Goal: Contribute content: Contribute content

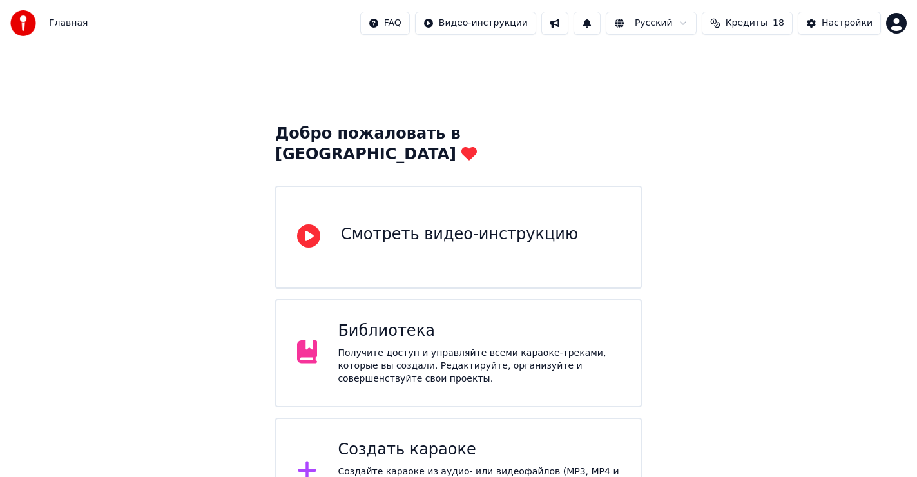
click at [414, 439] on div "Создать караоке" at bounding box center [479, 449] width 282 height 21
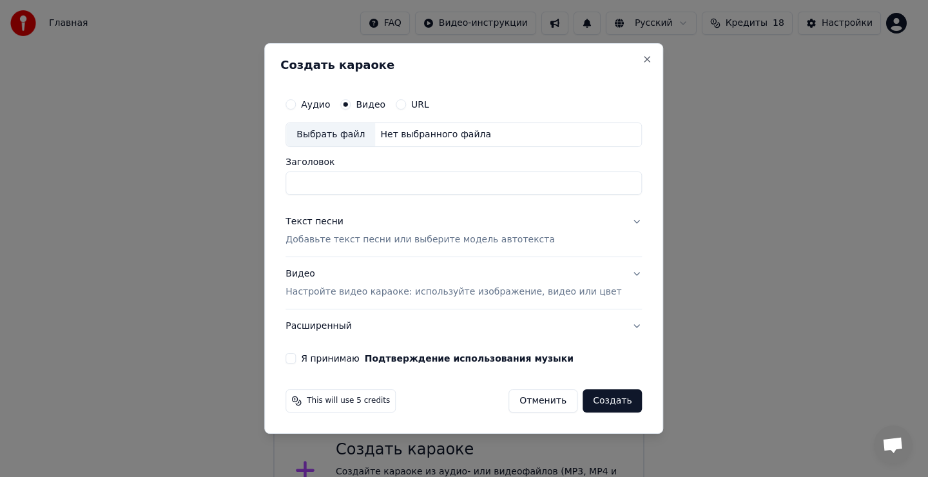
click at [346, 137] on div "Выбрать файл" at bounding box center [330, 134] width 89 height 23
type input "**********"
click at [343, 224] on div "Текст песни" at bounding box center [314, 221] width 58 height 13
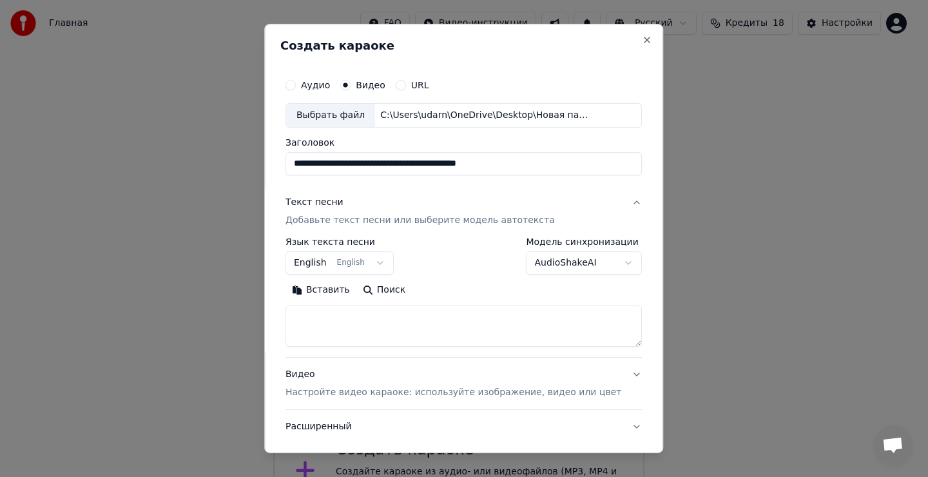
drag, startPoint x: 334, startPoint y: 332, endPoint x: 348, endPoint y: 332, distance: 14.2
click at [338, 334] on textarea at bounding box center [463, 325] width 356 height 41
drag, startPoint x: 346, startPoint y: 327, endPoint x: 341, endPoint y: 291, distance: 35.8
click at [348, 316] on textarea at bounding box center [463, 325] width 356 height 41
click at [341, 291] on button "Вставить" at bounding box center [320, 290] width 71 height 21
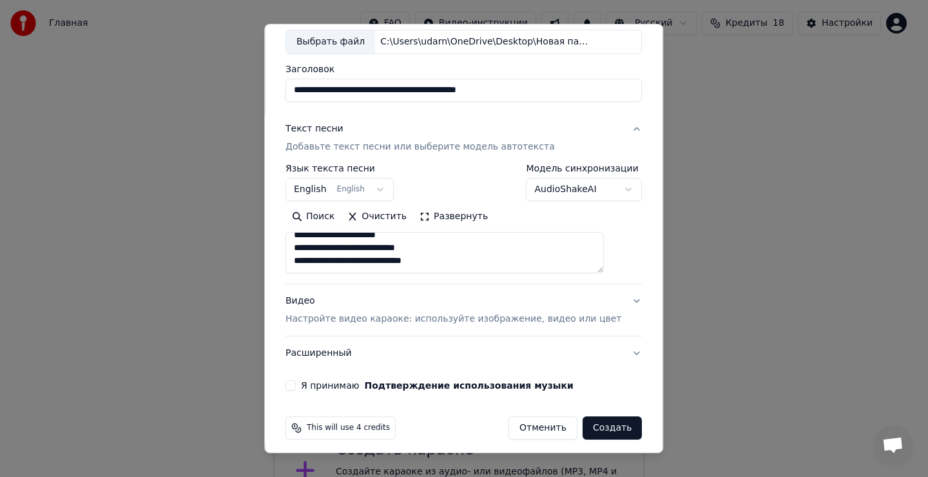
scroll to position [81, 0]
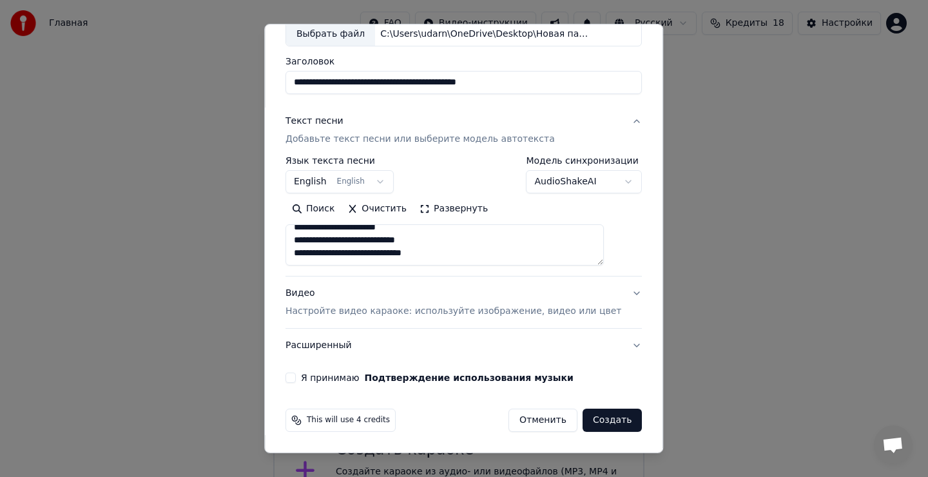
type textarea "**********"
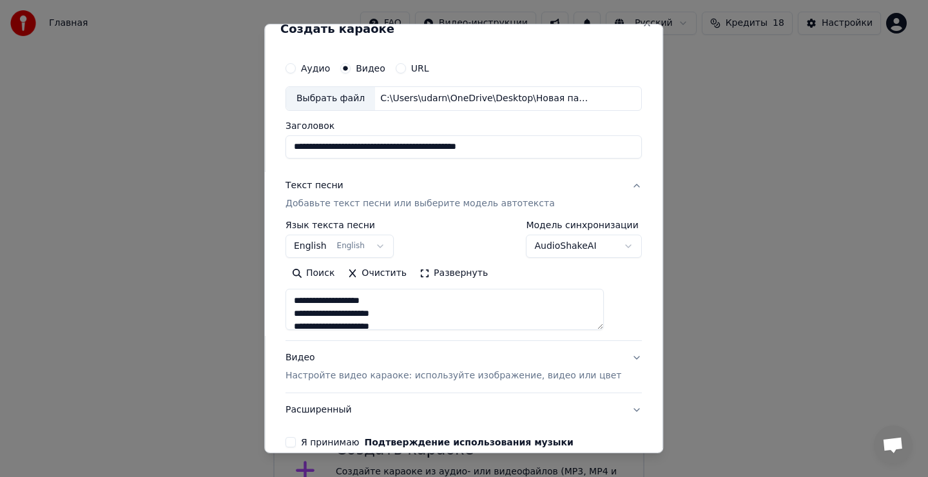
click at [356, 243] on button "English English" at bounding box center [339, 245] width 108 height 23
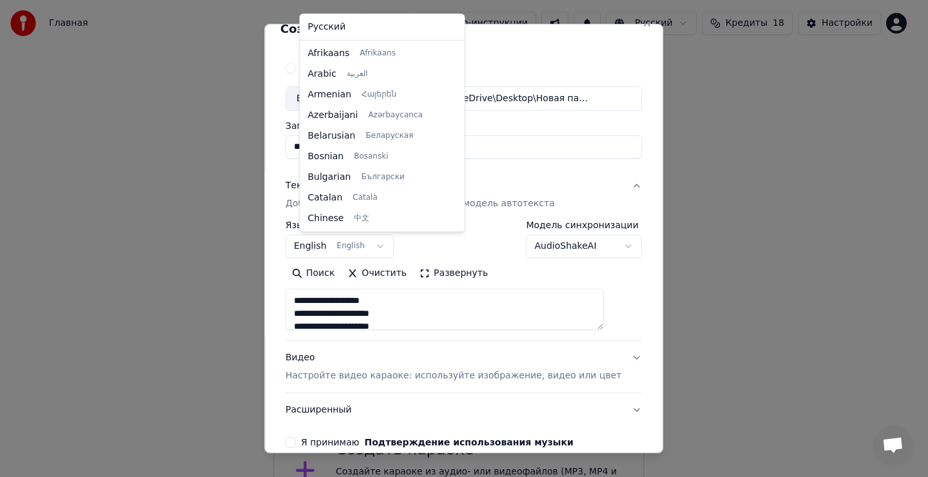
scroll to position [103, 0]
select select "**"
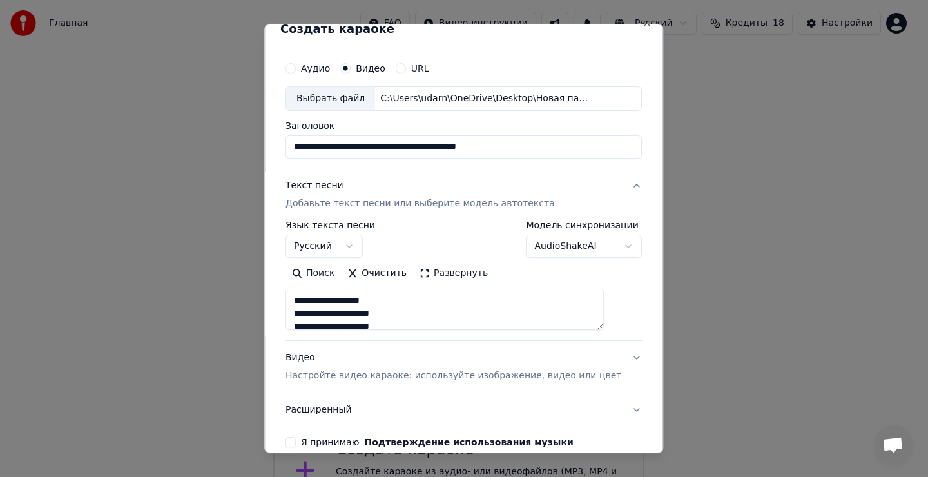
scroll to position [81, 0]
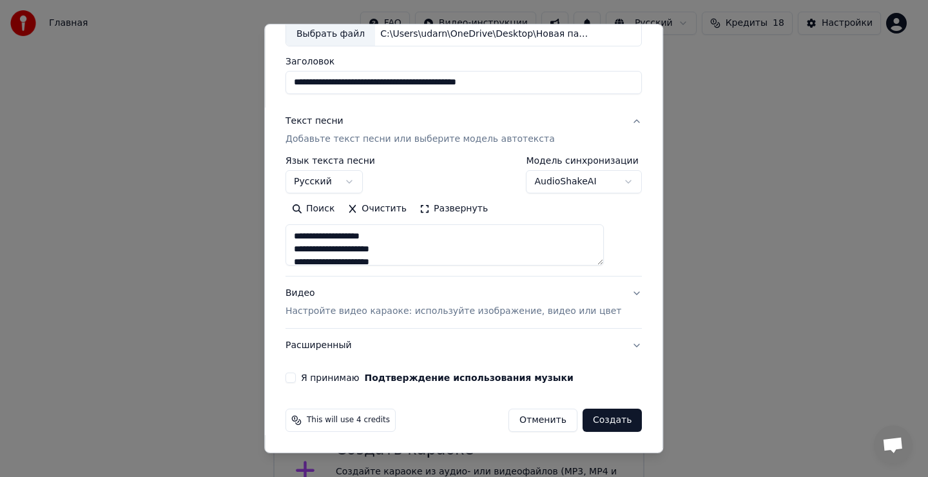
drag, startPoint x: 303, startPoint y: 377, endPoint x: 314, endPoint y: 381, distance: 11.4
click at [296, 378] on button "Я принимаю Подтверждение использования музыки" at bounding box center [290, 377] width 10 height 10
click at [586, 424] on button "Создать" at bounding box center [611, 419] width 59 height 23
type textarea "**********"
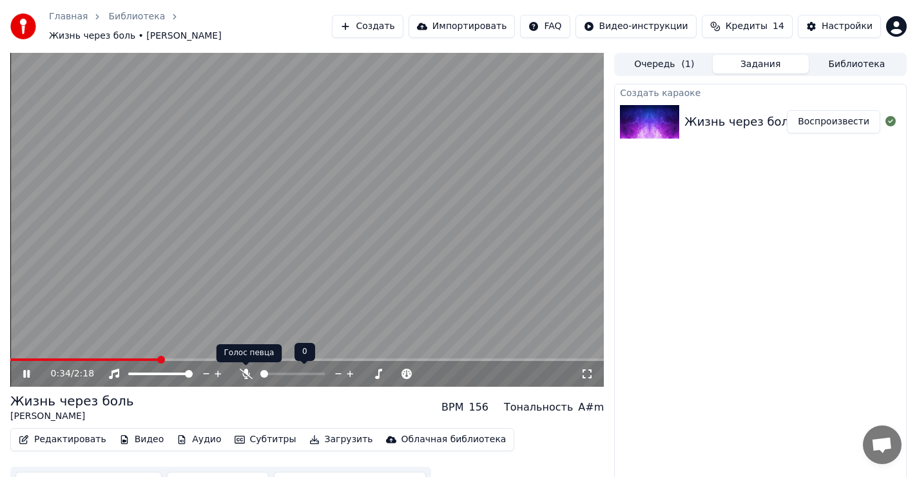
click at [245, 372] on icon at bounding box center [245, 373] width 13 height 10
click at [245, 373] on icon at bounding box center [245, 373] width 7 height 10
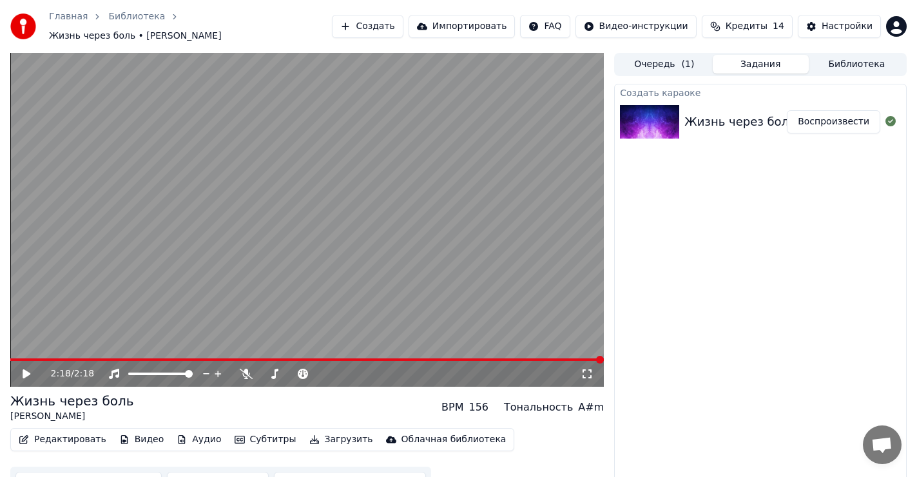
click at [26, 371] on icon at bounding box center [36, 373] width 30 height 10
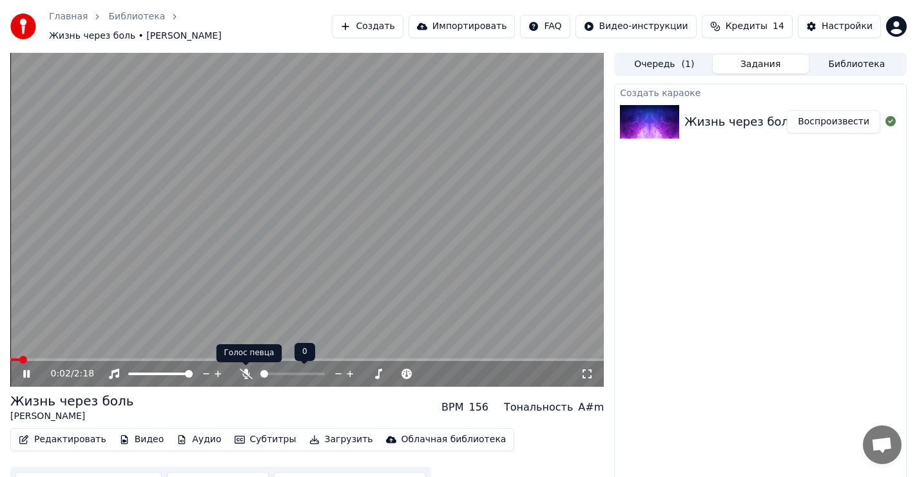
click at [242, 371] on icon at bounding box center [246, 373] width 13 height 10
click at [245, 373] on icon at bounding box center [245, 373] width 7 height 10
click at [243, 371] on icon at bounding box center [245, 373] width 13 height 10
click at [243, 371] on icon at bounding box center [246, 373] width 13 height 10
click at [242, 370] on icon at bounding box center [246, 373] width 13 height 10
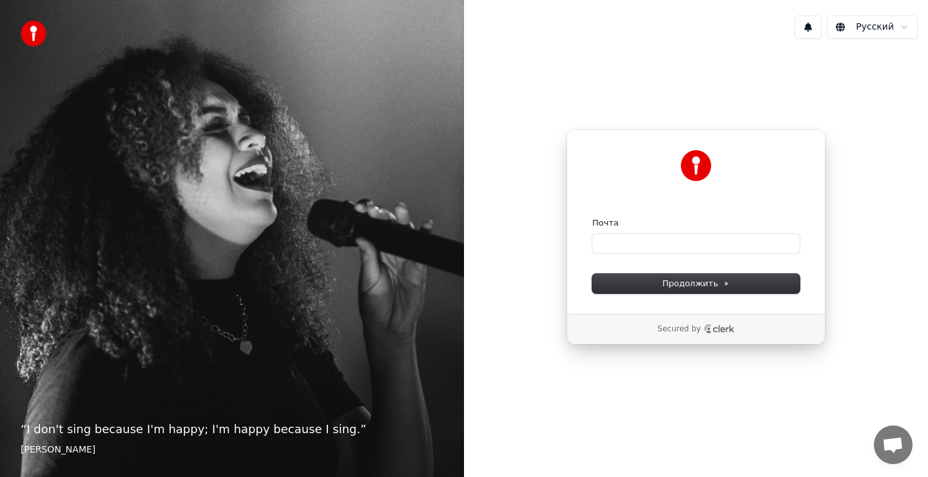
click at [517, 361] on div "Продолжить с помощью Google или Почта Продолжить Secured by" at bounding box center [696, 237] width 464 height 376
click at [701, 283] on span "Продолжить" at bounding box center [696, 284] width 68 height 12
drag, startPoint x: 613, startPoint y: 379, endPoint x: 620, endPoint y: 376, distance: 8.4
click at [613, 379] on div "Продолжить с помощью Google или Почта Продолжить Secured by" at bounding box center [696, 237] width 464 height 376
click at [859, 59] on div "Продолжить с помощью Google или Почта Продолжить Secured by" at bounding box center [696, 237] width 464 height 376
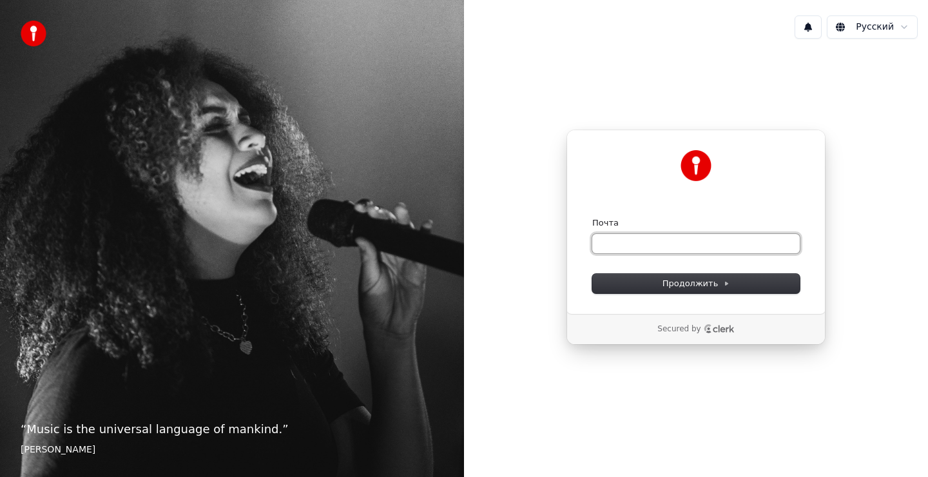
click at [739, 242] on input "Почта" at bounding box center [695, 243] width 207 height 19
drag, startPoint x: 713, startPoint y: 280, endPoint x: 691, endPoint y: 263, distance: 27.7
click at [710, 278] on span "Продолжить" at bounding box center [696, 284] width 68 height 12
type input "**********"
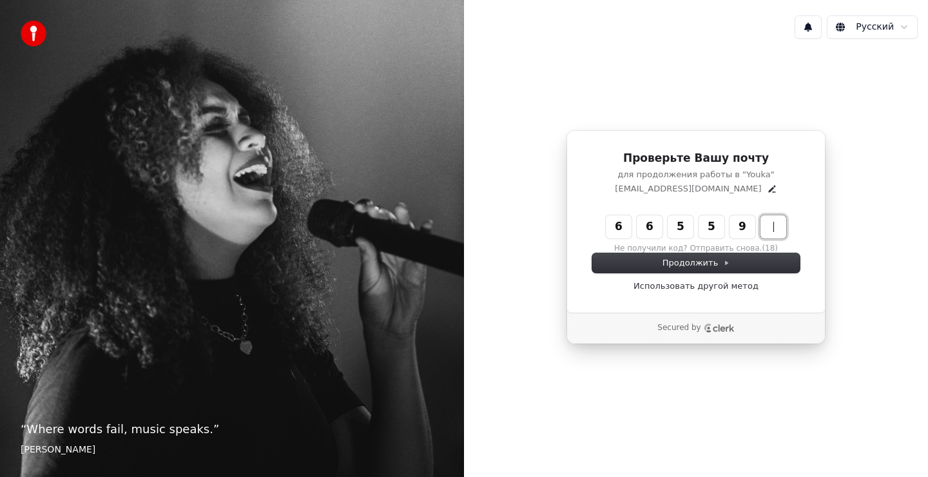
type input "******"
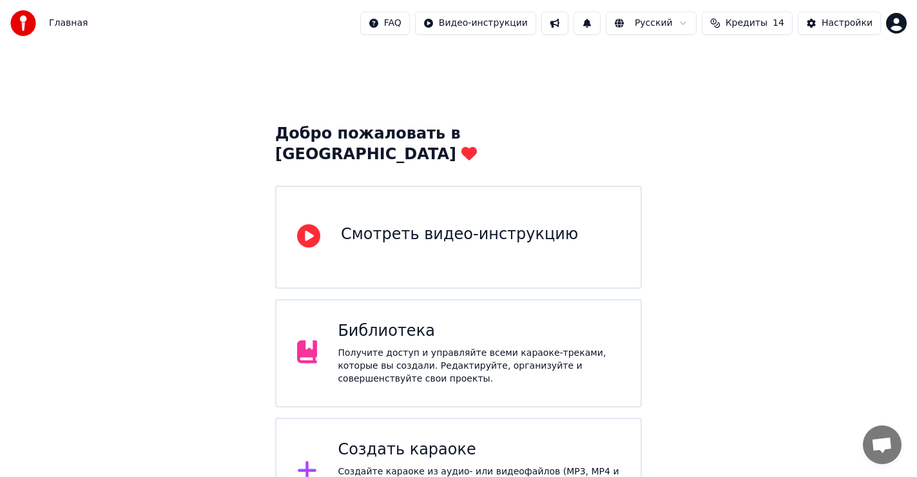
click at [415, 347] on div "Получите доступ и управляйте всеми караоке-треками, которые вы создали. Редакти…" at bounding box center [479, 366] width 282 height 39
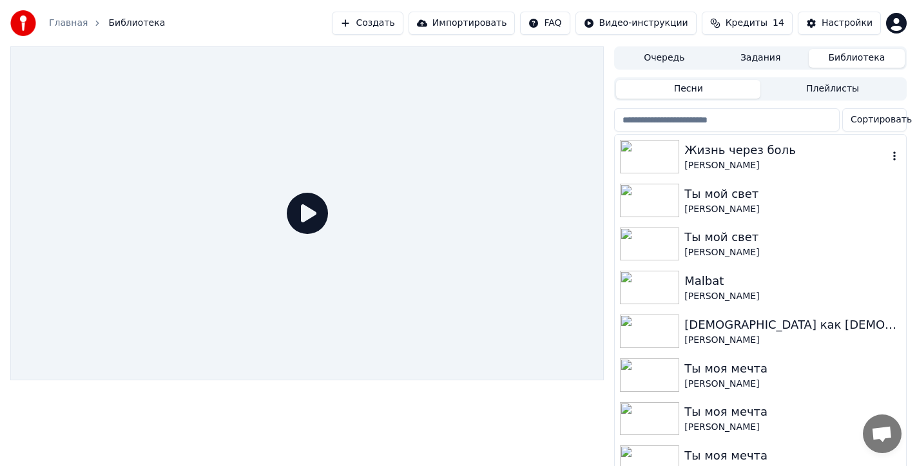
click at [723, 156] on div "Жизнь через боль" at bounding box center [786, 150] width 204 height 18
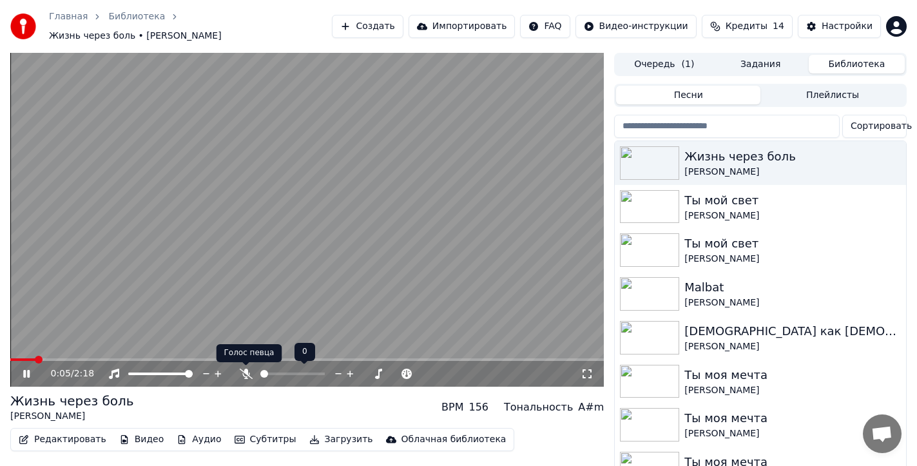
click at [241, 374] on icon at bounding box center [246, 373] width 13 height 10
click at [242, 374] on icon at bounding box center [246, 373] width 13 height 10
click at [242, 369] on icon at bounding box center [246, 373] width 13 height 10
click at [247, 371] on icon at bounding box center [245, 373] width 7 height 10
click at [245, 372] on icon at bounding box center [245, 373] width 13 height 10
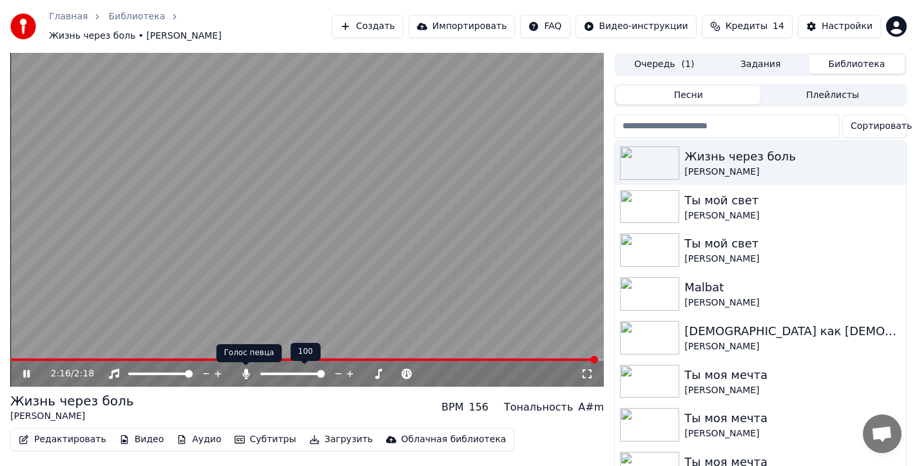
click at [244, 370] on icon at bounding box center [245, 373] width 7 height 10
click at [26, 368] on icon at bounding box center [36, 373] width 30 height 10
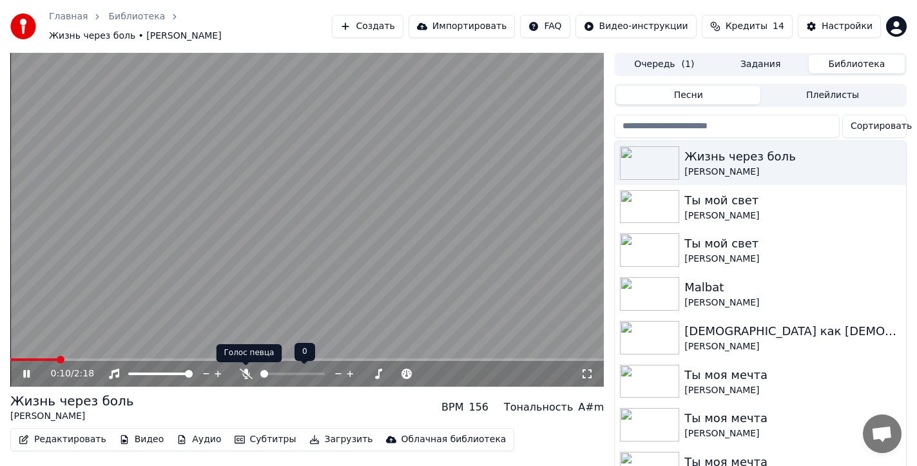
click at [245, 372] on icon at bounding box center [245, 373] width 13 height 10
click at [300, 370] on icon at bounding box center [303, 373] width 10 height 10
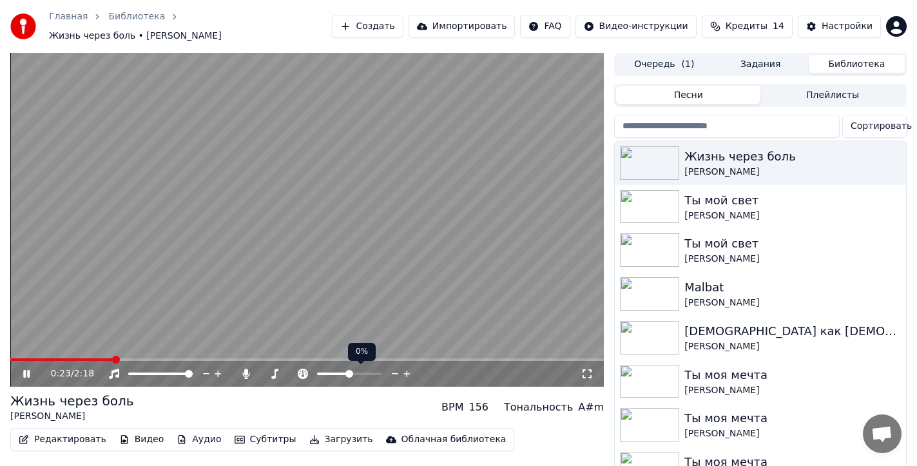
click at [394, 370] on icon at bounding box center [395, 373] width 12 height 13
click at [304, 369] on icon at bounding box center [303, 373] width 10 height 10
click at [393, 372] on icon at bounding box center [395, 373] width 12 height 13
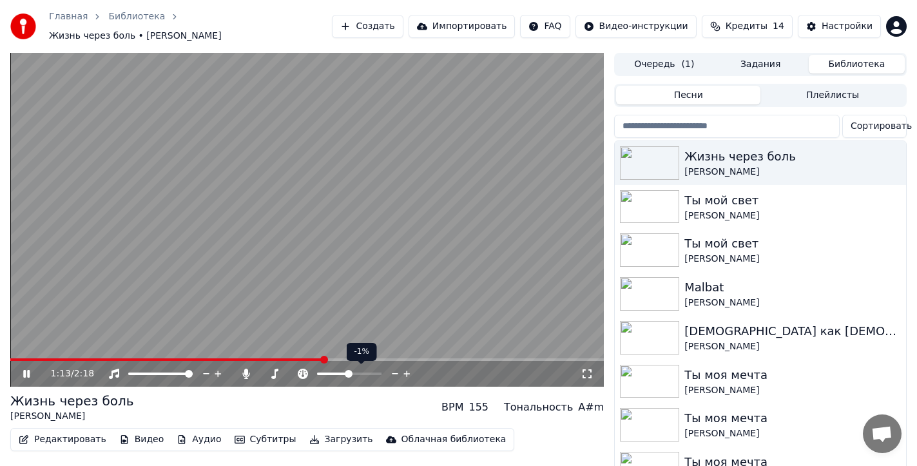
click at [393, 372] on icon at bounding box center [395, 373] width 12 height 13
click at [396, 372] on icon at bounding box center [395, 373] width 12 height 13
click at [397, 372] on icon at bounding box center [395, 373] width 12 height 13
click at [394, 372] on icon at bounding box center [395, 373] width 12 height 13
click at [404, 372] on icon at bounding box center [407, 373] width 12 height 13
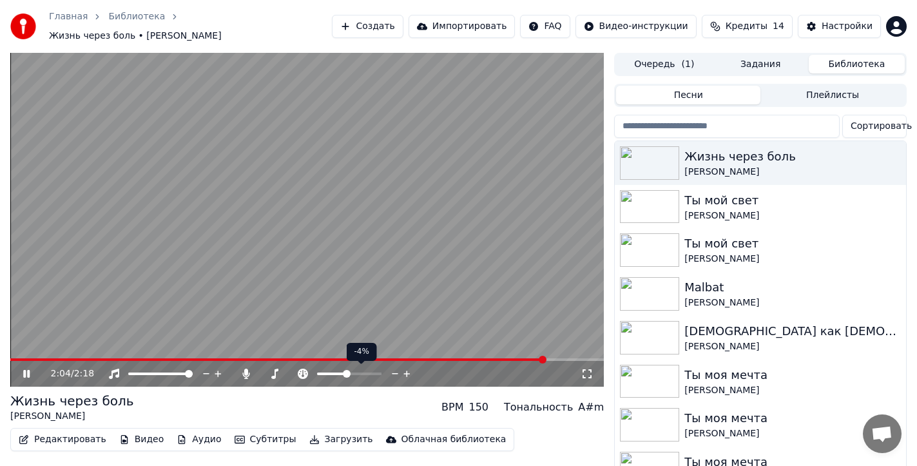
click at [406, 367] on icon at bounding box center [407, 373] width 12 height 13
click at [159, 360] on span at bounding box center [296, 359] width 572 height 3
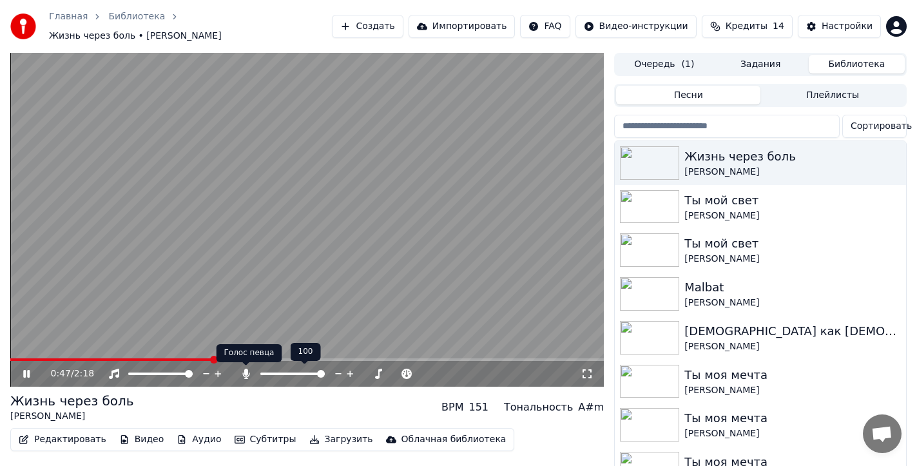
click at [243, 374] on icon at bounding box center [245, 373] width 7 height 10
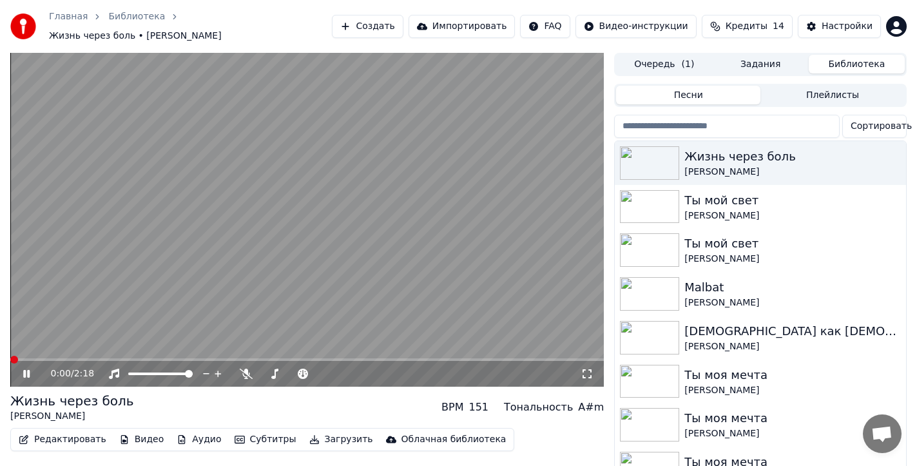
click at [10, 359] on span at bounding box center [10, 359] width 0 height 3
click at [29, 371] on icon at bounding box center [26, 374] width 6 height 8
click at [10, 359] on span at bounding box center [14, 360] width 8 height 8
click at [318, 438] on button "Загрузить" at bounding box center [341, 439] width 74 height 18
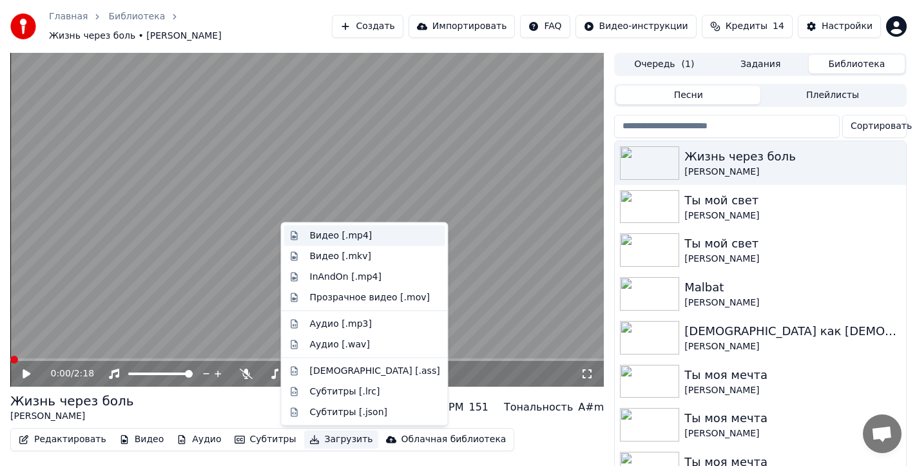
click at [338, 238] on div "Видео [.mp4]" at bounding box center [341, 235] width 62 height 13
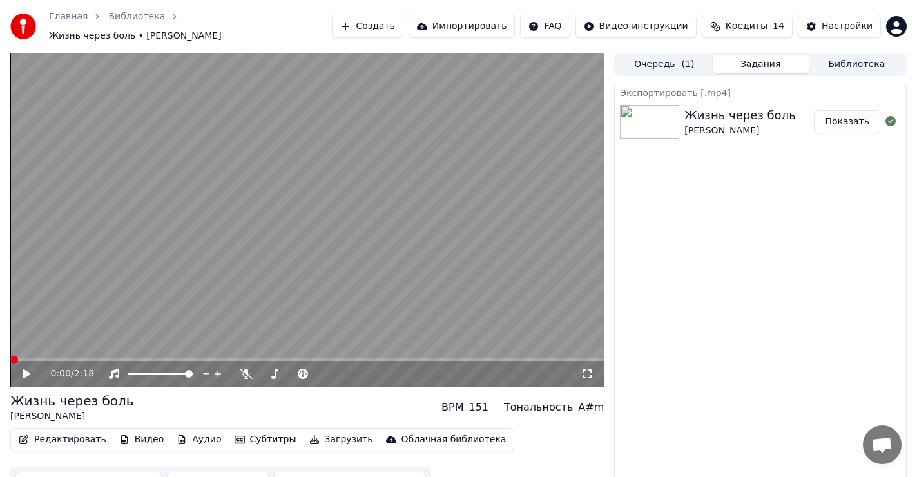
click at [853, 122] on button "Показать" at bounding box center [847, 121] width 66 height 23
click at [403, 24] on button "Создать" at bounding box center [367, 26] width 71 height 23
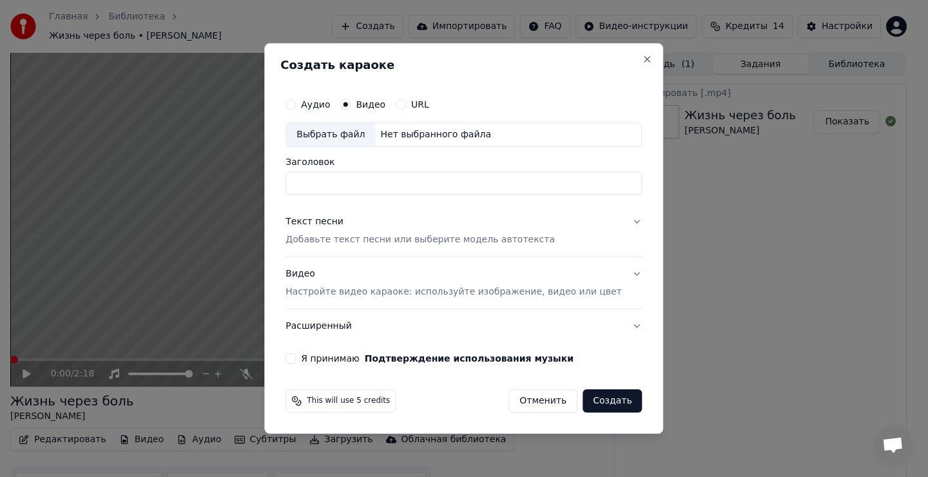
click at [339, 137] on div "Выбрать файл" at bounding box center [330, 134] width 89 height 23
type input "**********"
click at [326, 224] on div "Текст песни" at bounding box center [314, 221] width 58 height 13
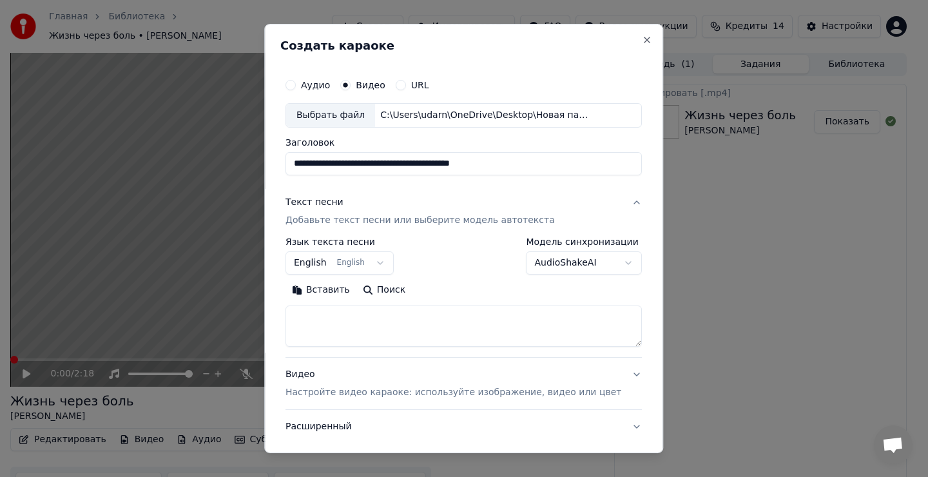
click at [340, 329] on textarea at bounding box center [463, 325] width 356 height 41
click at [340, 325] on textarea at bounding box center [463, 325] width 356 height 41
click at [331, 292] on button "Вставить" at bounding box center [320, 290] width 71 height 21
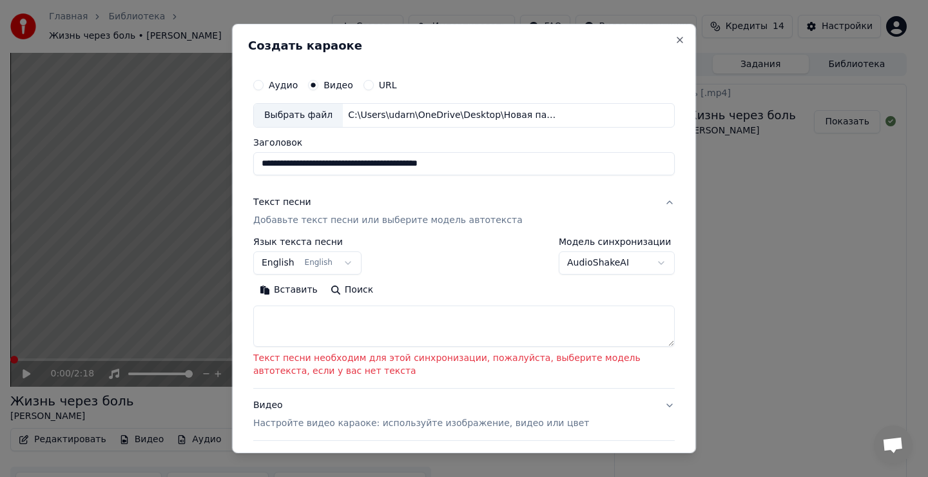
drag, startPoint x: 292, startPoint y: 330, endPoint x: 302, endPoint y: 329, distance: 10.5
click at [300, 331] on textarea at bounding box center [463, 325] width 421 height 41
drag, startPoint x: 301, startPoint y: 325, endPoint x: 303, endPoint y: 314, distance: 11.1
click at [303, 321] on textarea at bounding box center [463, 325] width 421 height 41
click at [291, 290] on button "Вставить" at bounding box center [288, 290] width 71 height 21
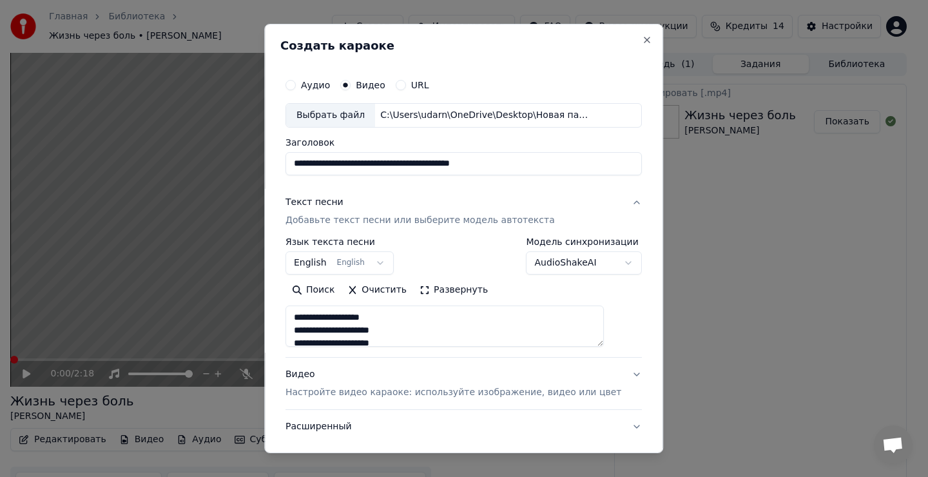
type textarea "**********"
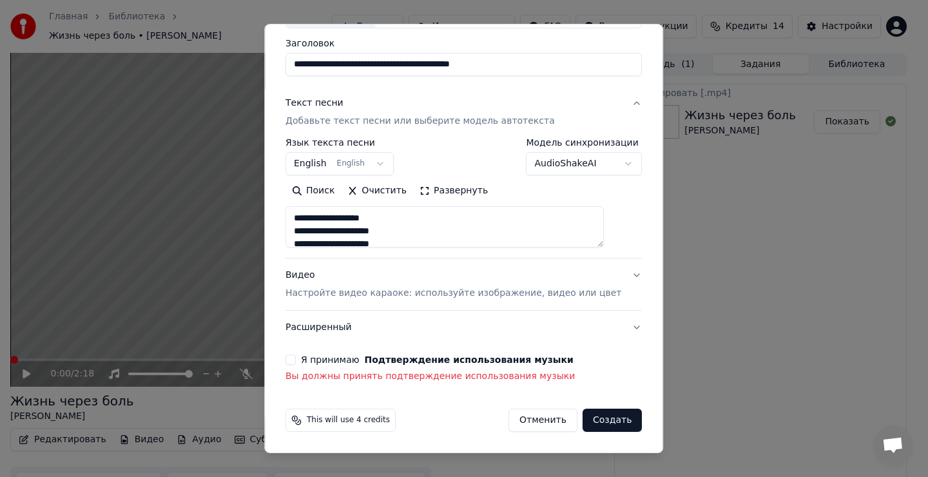
click at [360, 159] on body "**********" at bounding box center [458, 238] width 917 height 477
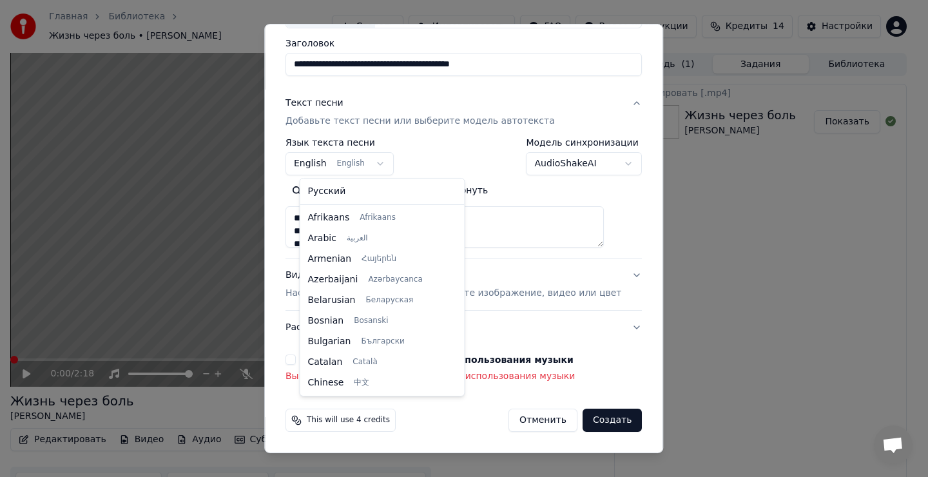
scroll to position [103, 0]
select select "**"
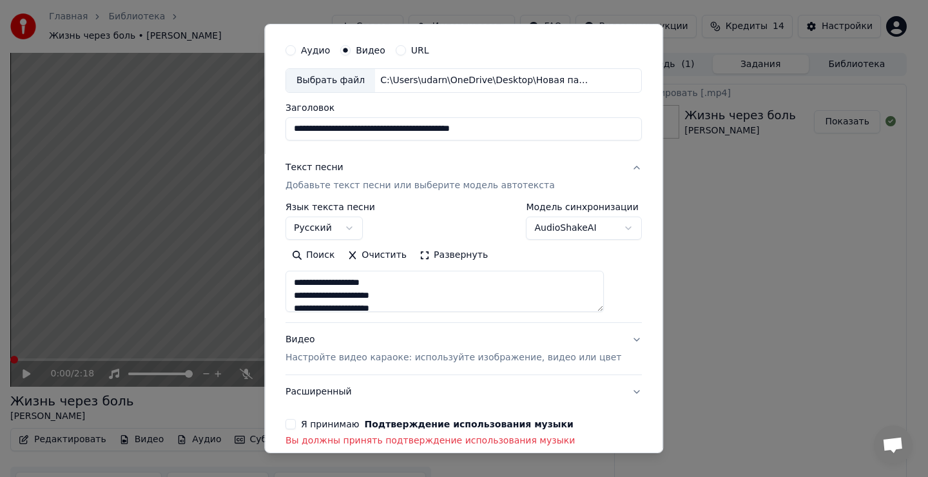
type textarea "**********"
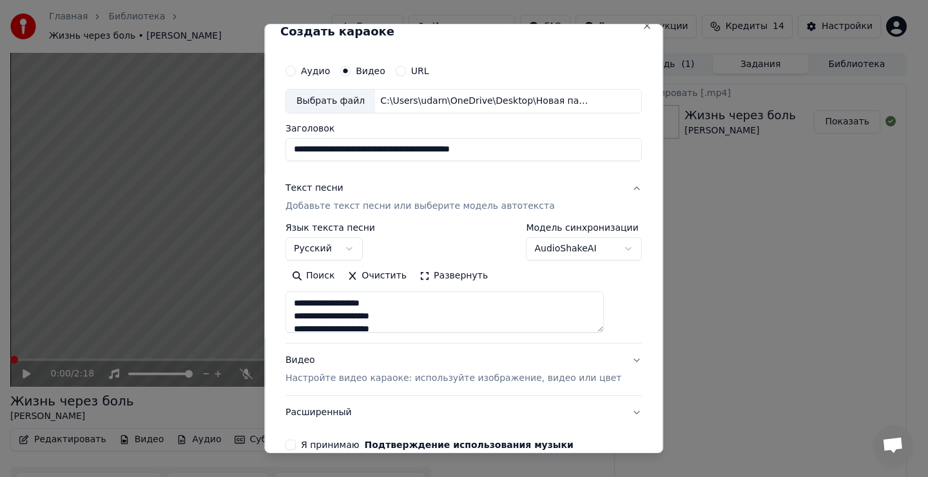
scroll to position [0, 0]
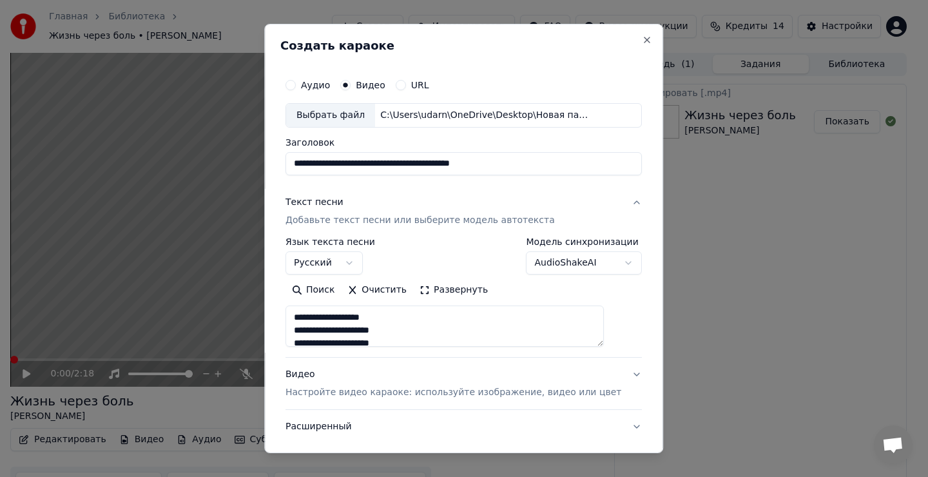
click at [413, 162] on input "**********" at bounding box center [463, 163] width 356 height 23
type input "**********"
type textarea "**********"
click at [386, 164] on input "**********" at bounding box center [463, 163] width 356 height 23
type input "**********"
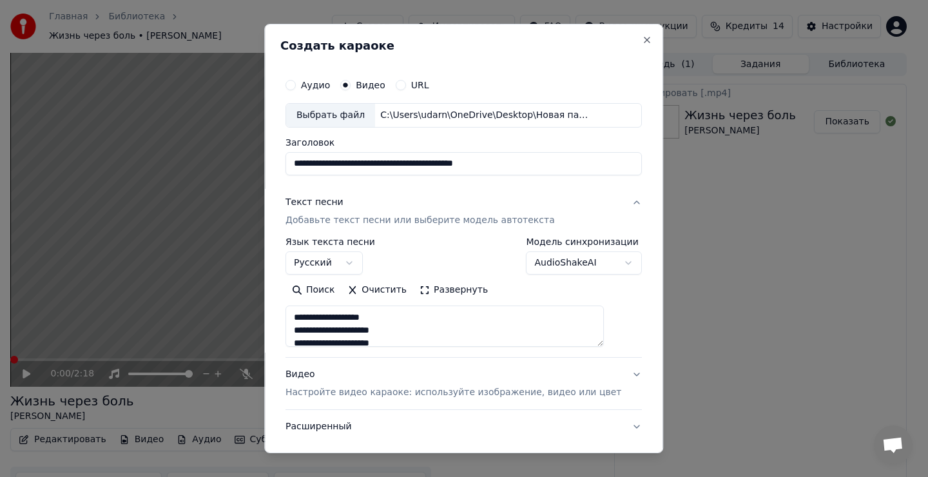
type textarea "**********"
type input "**********"
click at [415, 185] on div "**********" at bounding box center [463, 277] width 367 height 420
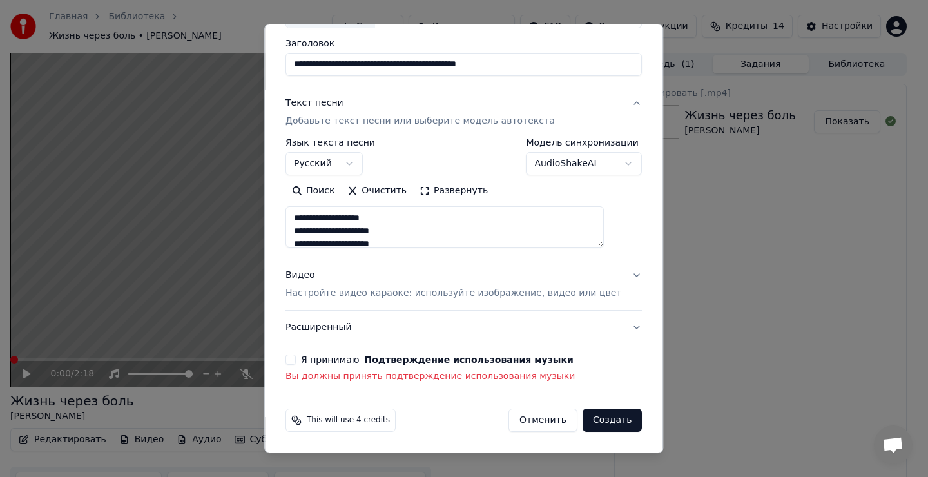
click at [296, 362] on button "Я принимаю Подтверждение использования музыки" at bounding box center [290, 359] width 10 height 10
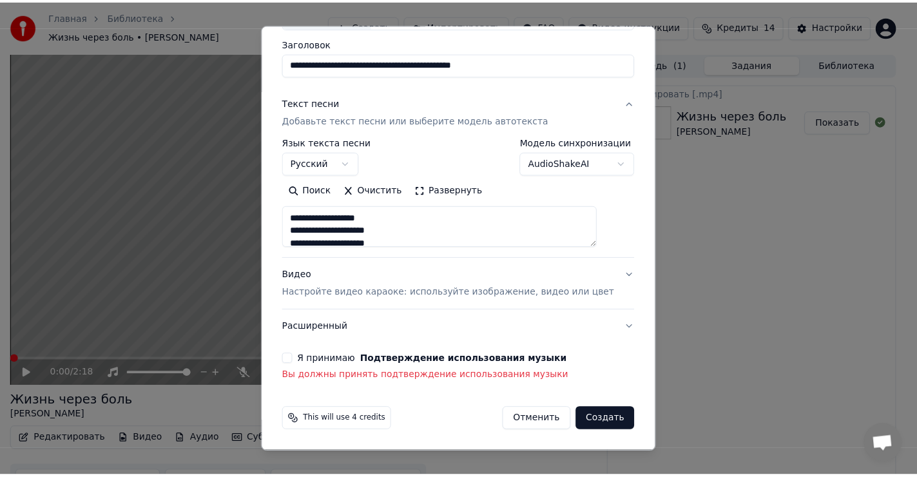
scroll to position [81, 0]
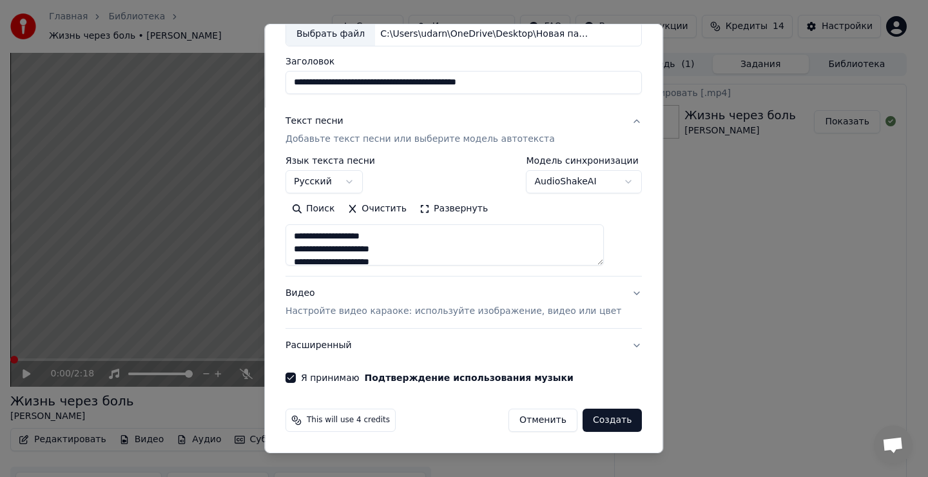
click at [595, 422] on button "Создать" at bounding box center [611, 419] width 59 height 23
type textarea "**********"
select select
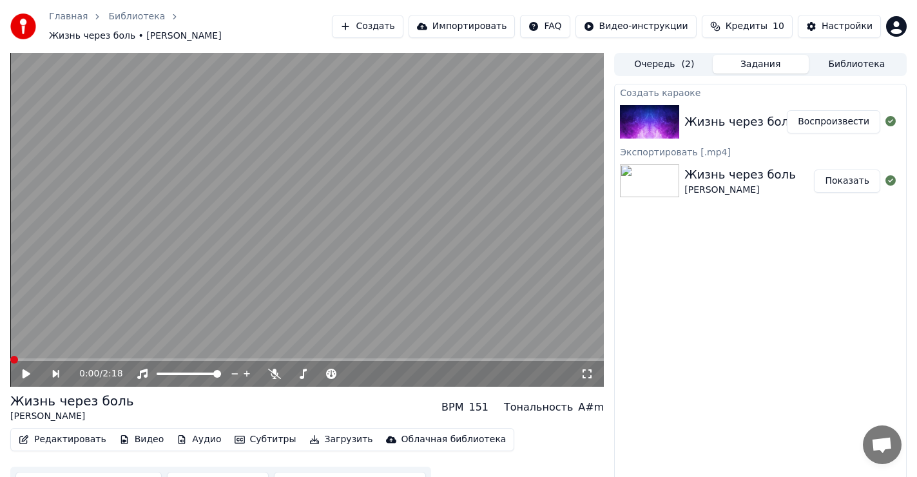
click at [838, 119] on button "Воспроизвести" at bounding box center [832, 121] width 93 height 23
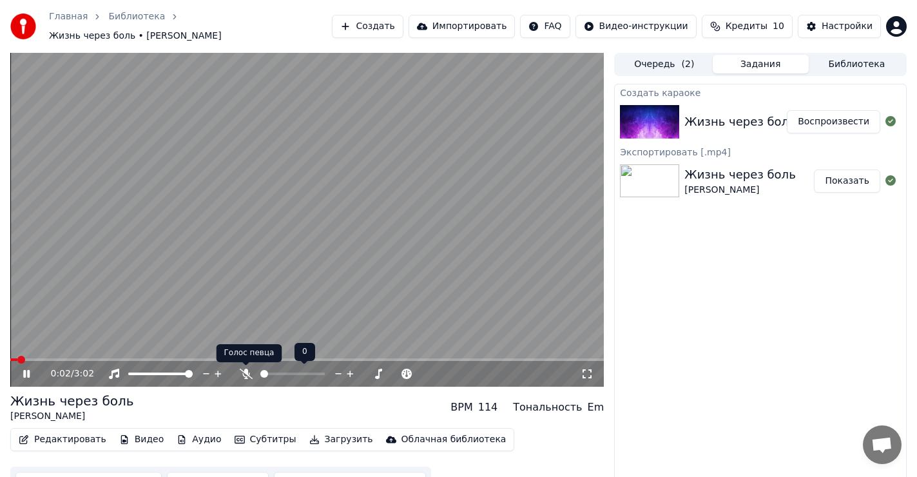
click at [245, 372] on icon at bounding box center [245, 373] width 13 height 10
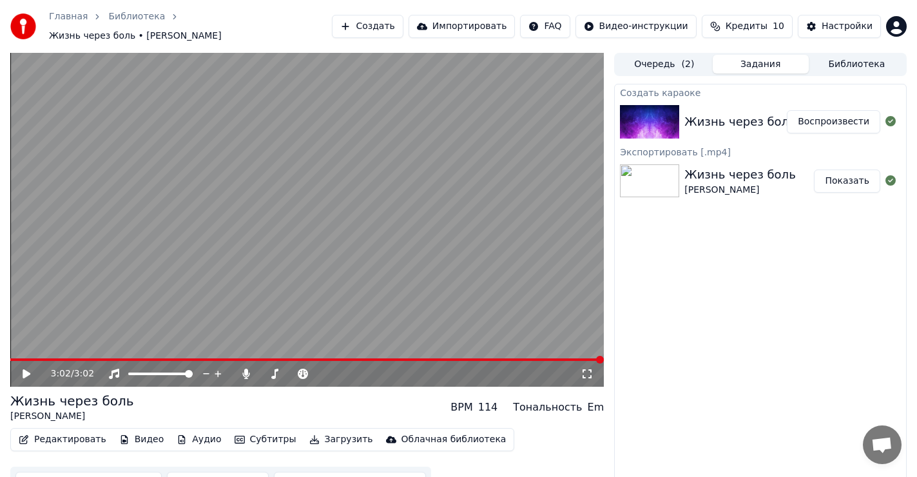
drag, startPoint x: 27, startPoint y: 372, endPoint x: 164, endPoint y: 383, distance: 137.0
click at [28, 372] on icon at bounding box center [36, 373] width 30 height 10
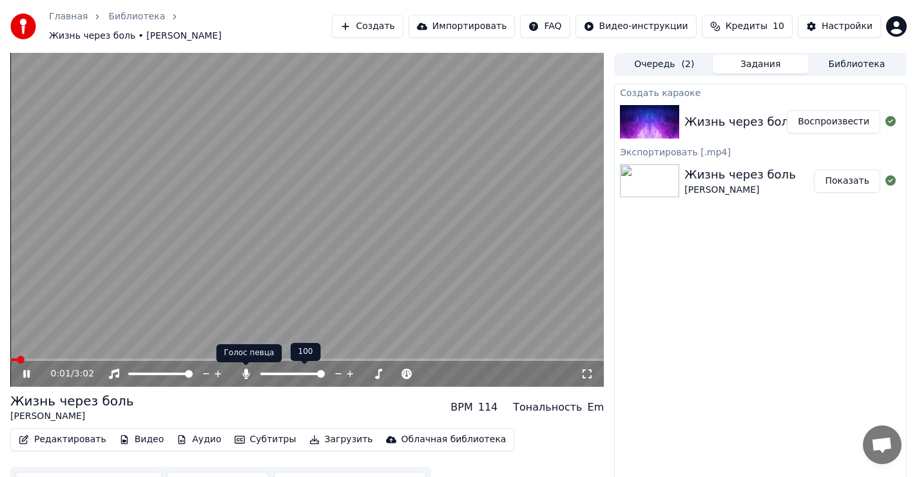
click at [246, 369] on icon at bounding box center [245, 373] width 7 height 10
drag, startPoint x: 248, startPoint y: 377, endPoint x: 243, endPoint y: 391, distance: 14.9
click at [249, 377] on icon at bounding box center [246, 373] width 13 height 10
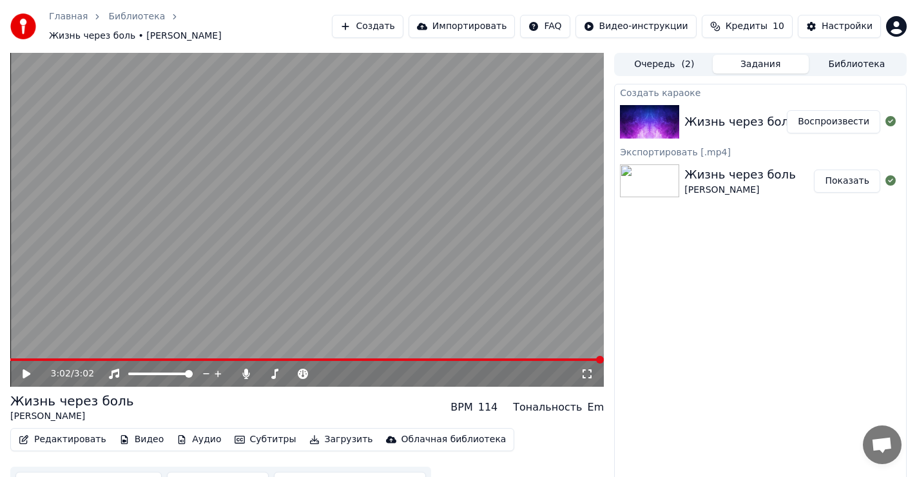
click at [22, 372] on icon at bounding box center [36, 373] width 30 height 10
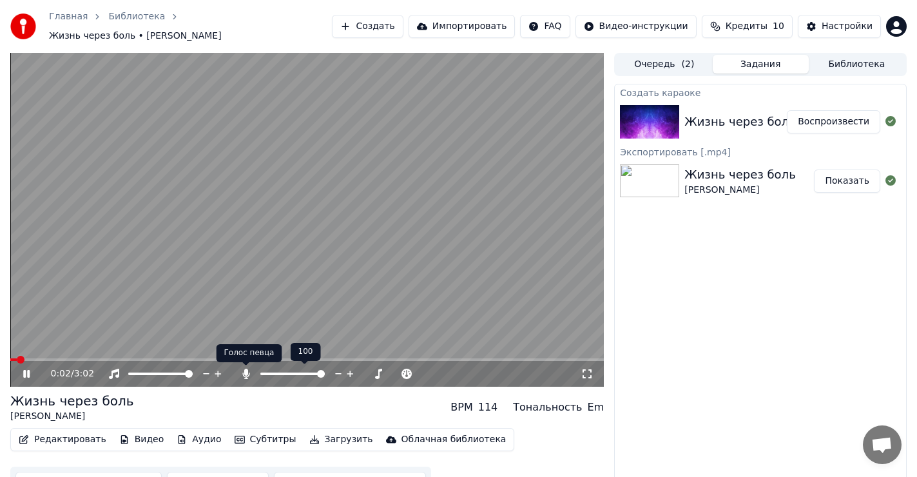
click at [244, 368] on icon at bounding box center [246, 373] width 13 height 10
click at [244, 372] on icon at bounding box center [245, 373] width 13 height 10
click at [247, 372] on icon at bounding box center [245, 373] width 7 height 10
click at [20, 357] on span at bounding box center [24, 360] width 8 height 8
click at [135, 361] on span at bounding box center [139, 360] width 8 height 8
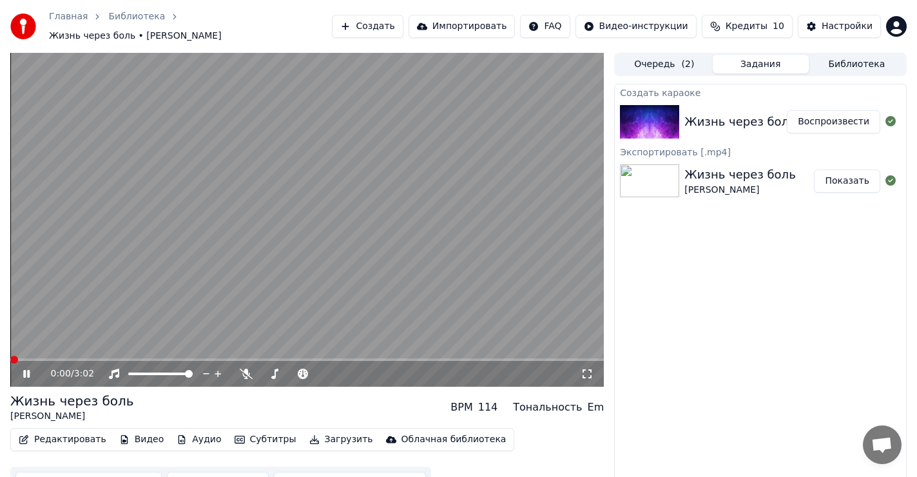
click at [10, 363] on span at bounding box center [14, 360] width 8 height 8
click at [26, 372] on icon at bounding box center [36, 373] width 30 height 10
click at [10, 360] on span at bounding box center [14, 360] width 8 height 8
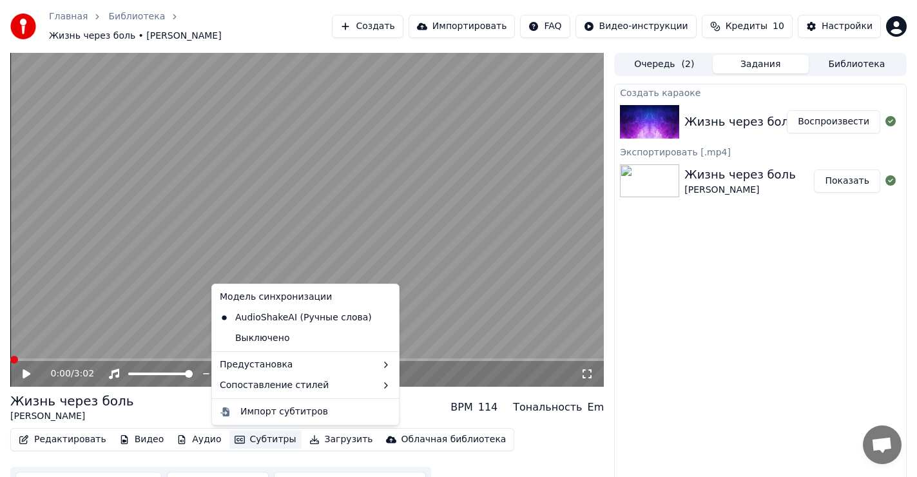
click at [250, 436] on button "Субтитры" at bounding box center [265, 439] width 72 height 18
click at [412, 406] on div "Жизнь через боль [PERSON_NAME] BPM 114 Тональность Em" at bounding box center [306, 407] width 593 height 31
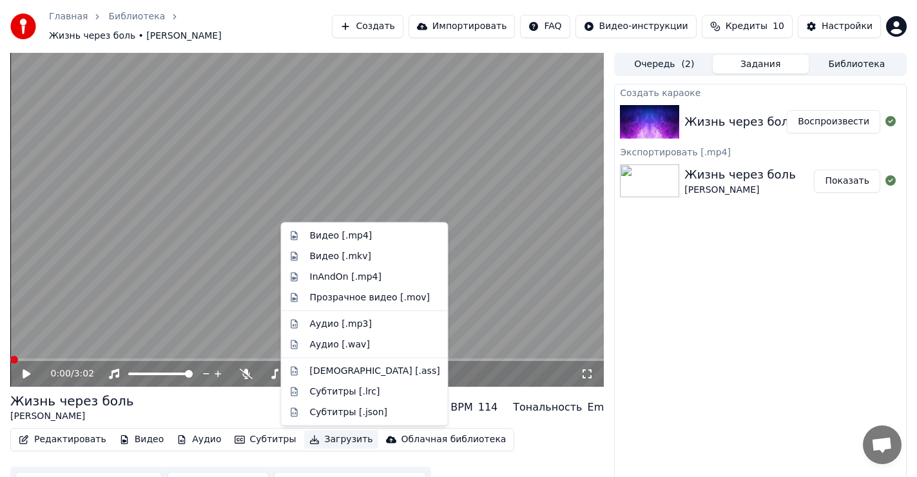
click at [309, 438] on button "Загрузить" at bounding box center [341, 439] width 74 height 18
click at [345, 236] on div "Видео [.mp4]" at bounding box center [341, 235] width 62 height 13
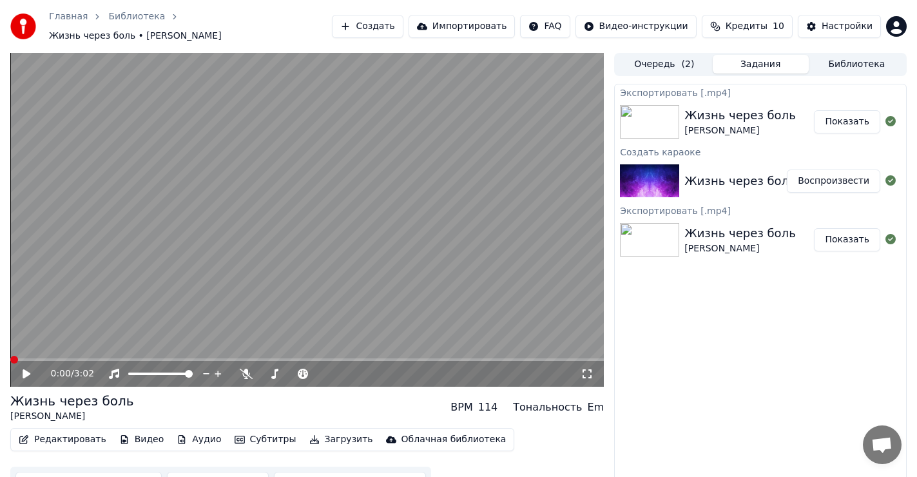
click at [855, 124] on button "Показать" at bounding box center [847, 121] width 66 height 23
